Goal: Go to known website: Access a specific website the user already knows

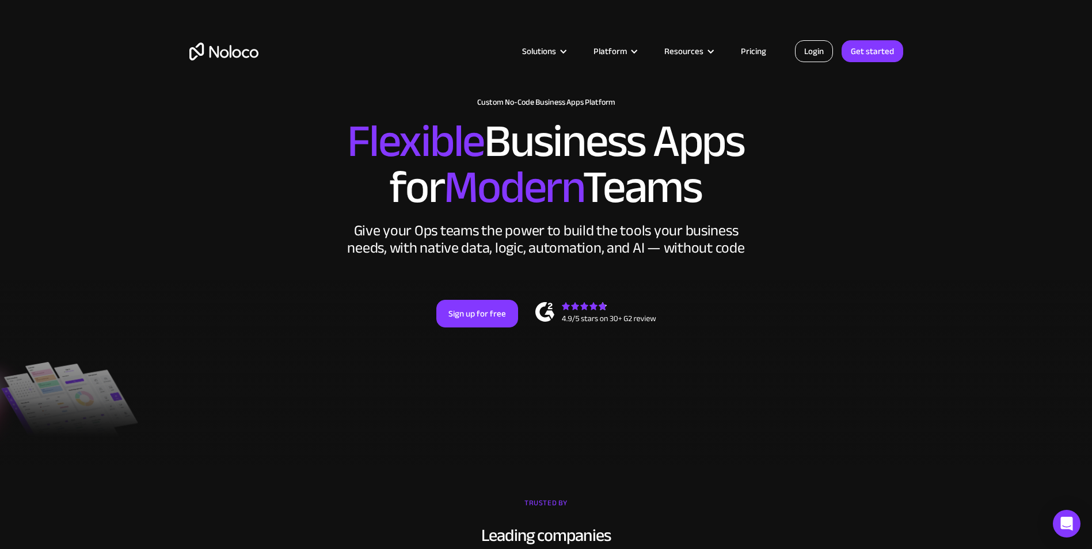
click at [813, 54] on link "Login" at bounding box center [814, 51] width 38 height 22
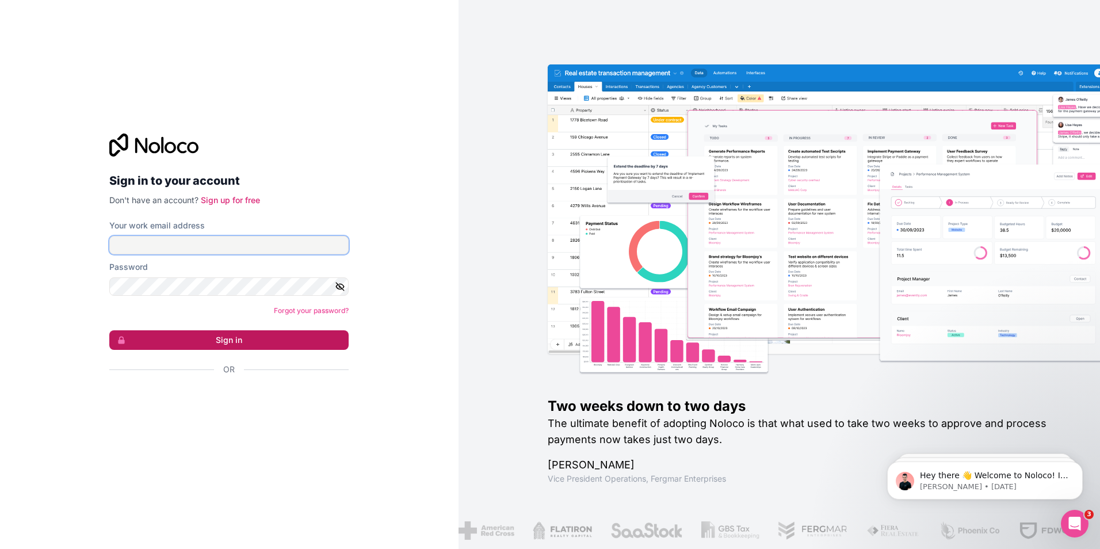
type input "Dieu.beni.fio@groupea2r.fr"
click at [202, 344] on button "Sign in" at bounding box center [228, 340] width 239 height 20
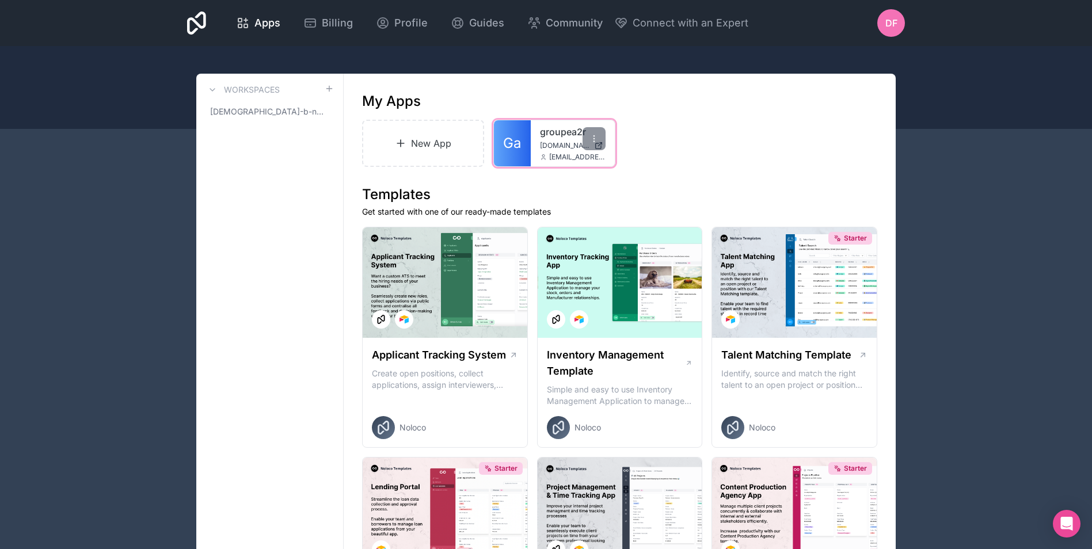
click at [525, 147] on link "Ga" at bounding box center [512, 143] width 37 height 46
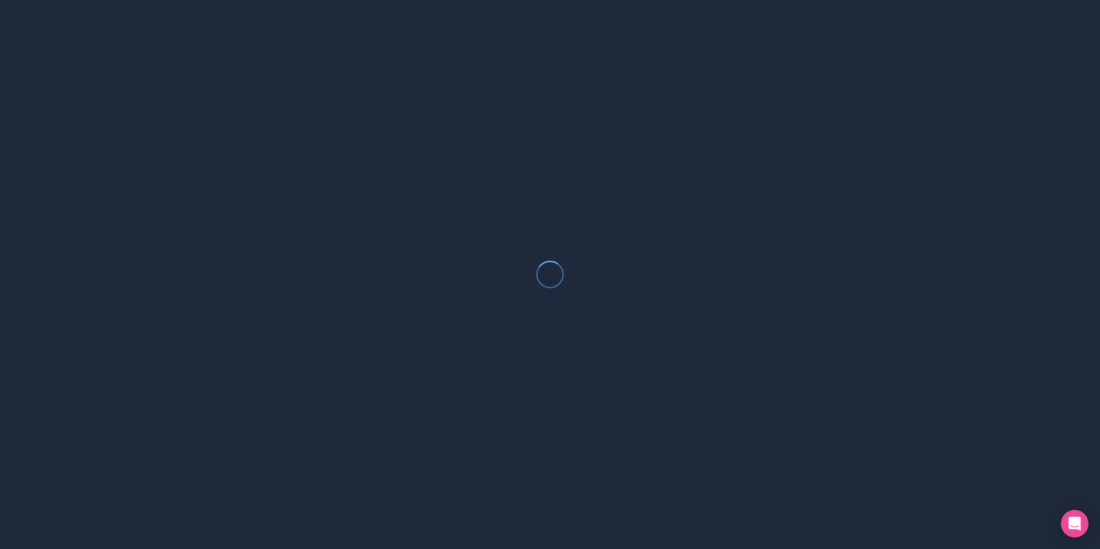
click at [525, 147] on div at bounding box center [550, 274] width 1100 height 549
